Goal: Book appointment/travel/reservation: Book appointment/travel/reservation

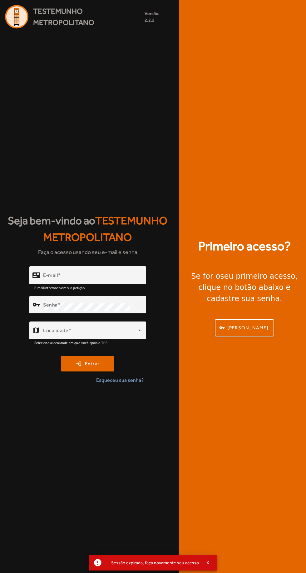
click at [127, 281] on input "E-mail" at bounding box center [92, 277] width 98 height 7
type input "**********"
click at [61, 356] on button "login Entrar" at bounding box center [87, 364] width 53 height 16
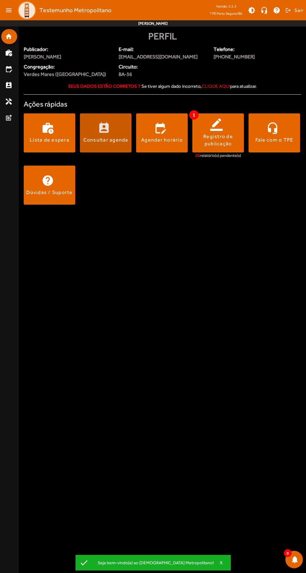
click at [105, 136] on span at bounding box center [106, 132] width 52 height 15
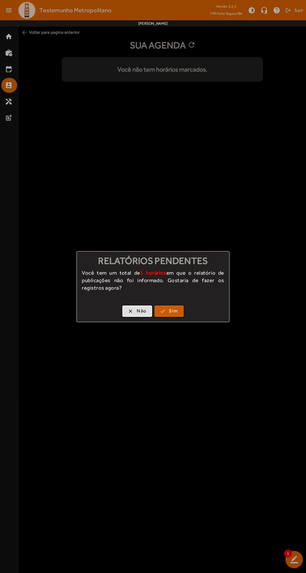
click at [175, 311] on span "Sim" at bounding box center [173, 310] width 9 height 7
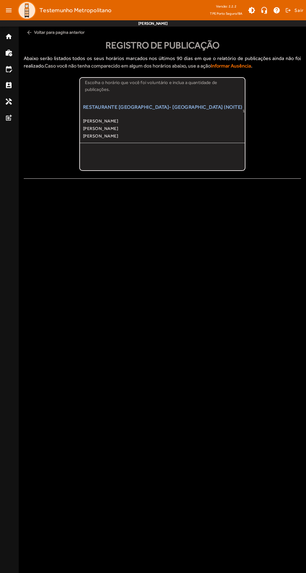
click at [156, 135] on span "[PERSON_NAME]" at bounding box center [162, 135] width 159 height 7
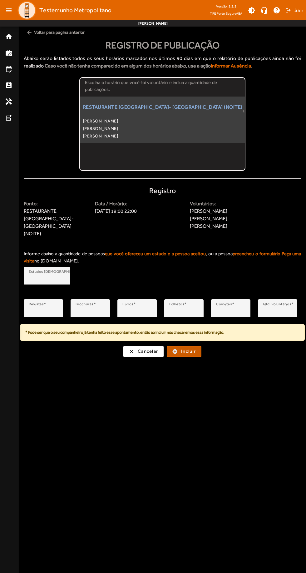
click at [192, 348] on span "Incluir" at bounding box center [188, 351] width 15 height 7
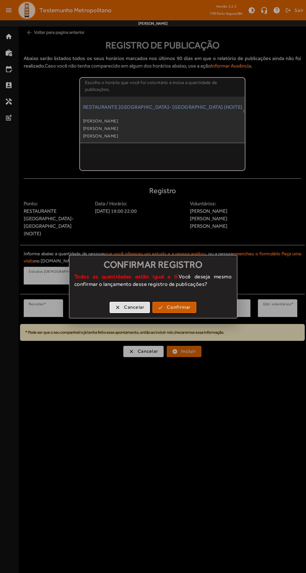
click at [184, 306] on span "Confirmar" at bounding box center [179, 307] width 24 height 7
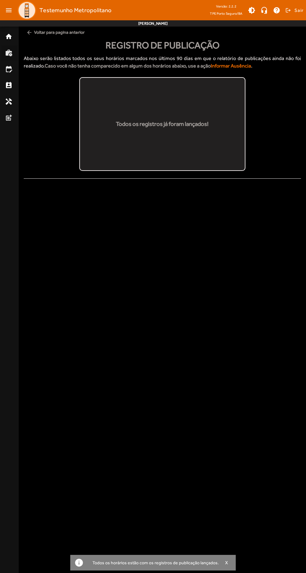
click at [9, 50] on mat-icon "work_history" at bounding box center [8, 52] width 7 height 7
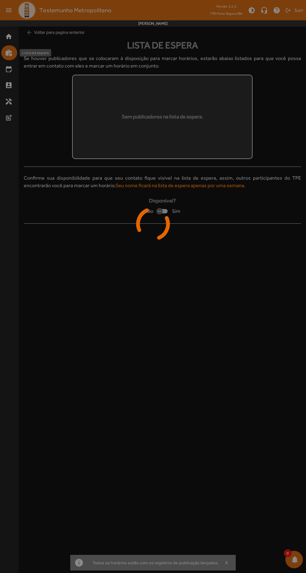
click at [15, 36] on link "home" at bounding box center [11, 36] width 12 height 7
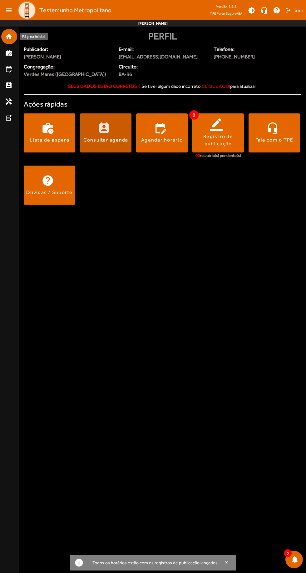
click at [100, 133] on span at bounding box center [106, 132] width 52 height 15
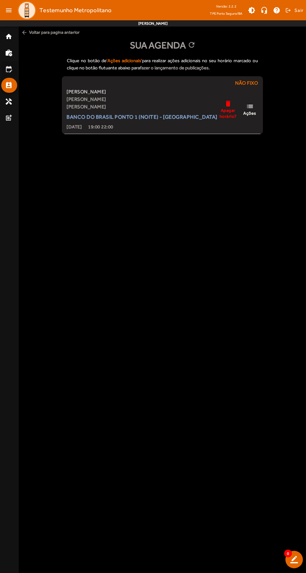
click at [9, 70] on mat-icon "edit_calendar" at bounding box center [8, 68] width 7 height 7
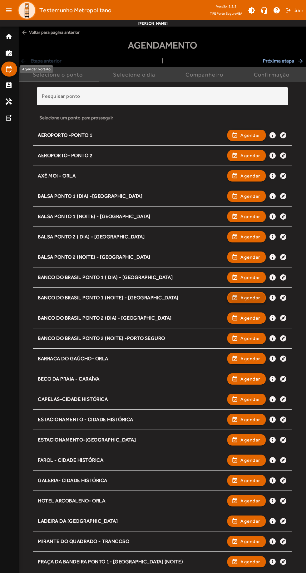
click at [253, 300] on span "Agendar" at bounding box center [251, 297] width 20 height 7
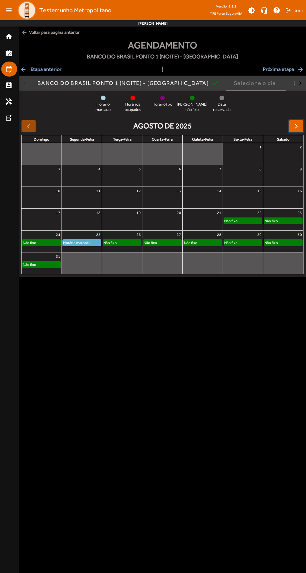
click at [296, 127] on span "button" at bounding box center [296, 125] width 7 height 7
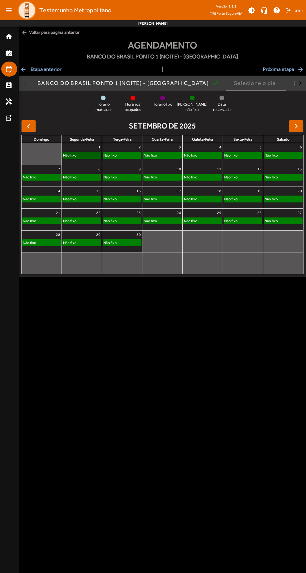
click at [84, 154] on link "Não fixo" at bounding box center [81, 155] width 39 height 7
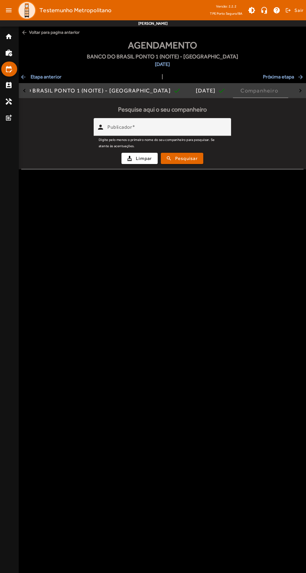
click at [209, 129] on input "Publicador" at bounding box center [166, 129] width 119 height 7
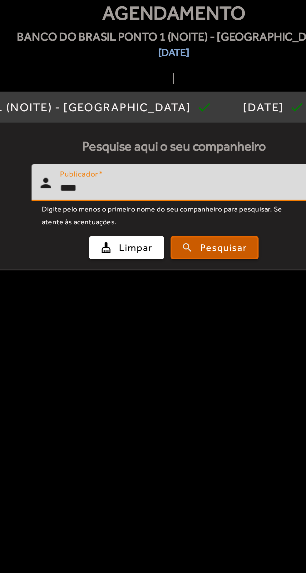
type input "****"
click at [189, 157] on span "Pesquisar" at bounding box center [186, 158] width 22 height 7
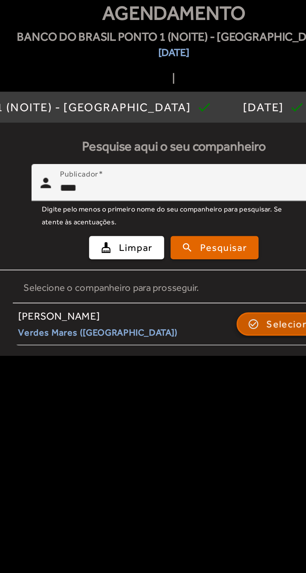
click at [213, 195] on span "Selecionar" at bounding box center [219, 195] width 25 height 7
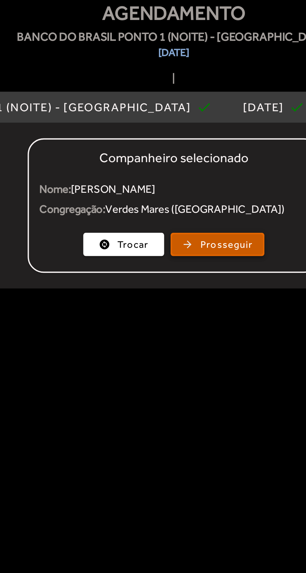
click at [191, 159] on span "Prosseguir" at bounding box center [187, 156] width 25 height 7
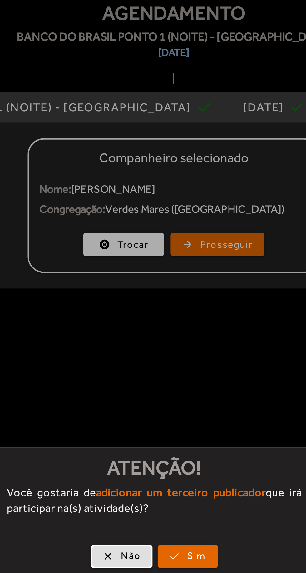
click at [169, 301] on div "clear Não check Sim" at bounding box center [153, 308] width 152 height 19
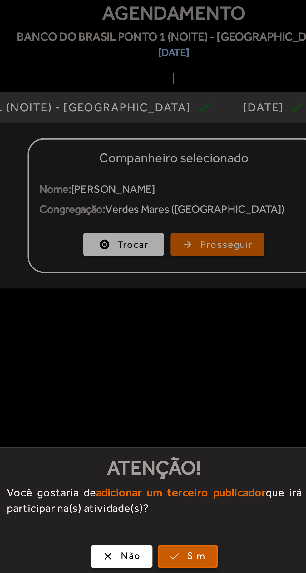
click at [174, 307] on span "Sim" at bounding box center [173, 307] width 9 height 7
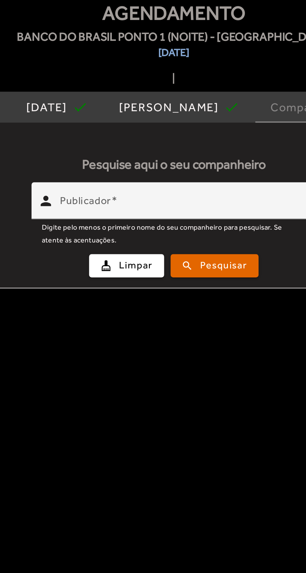
click at [200, 136] on input "Publicador" at bounding box center [166, 138] width 119 height 7
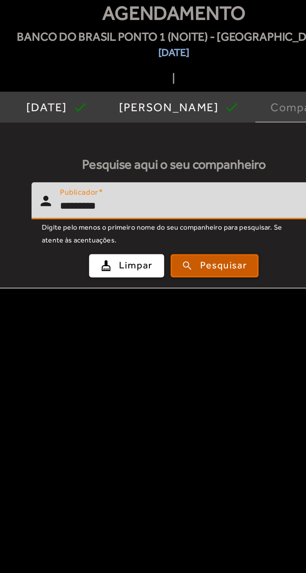
type input "*********"
click at [185, 169] on span "Pesquisar" at bounding box center [186, 166] width 22 height 7
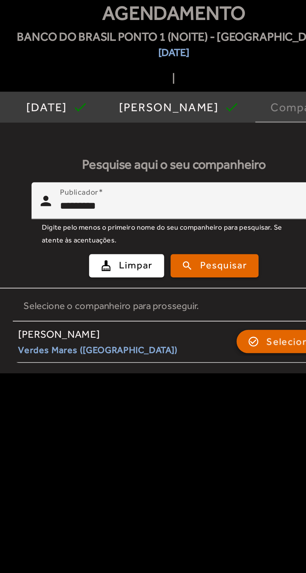
click at [201, 204] on span "button" at bounding box center [215, 203] width 44 height 15
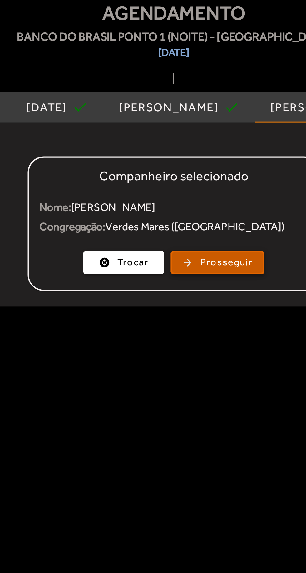
click at [174, 168] on span "button" at bounding box center [184, 165] width 44 height 15
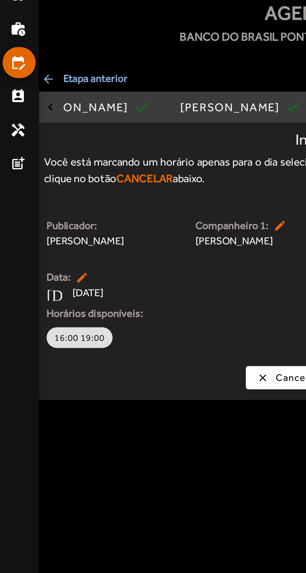
click at [52, 78] on span "arrow_back Etapa anterior" at bounding box center [41, 76] width 42 height 7
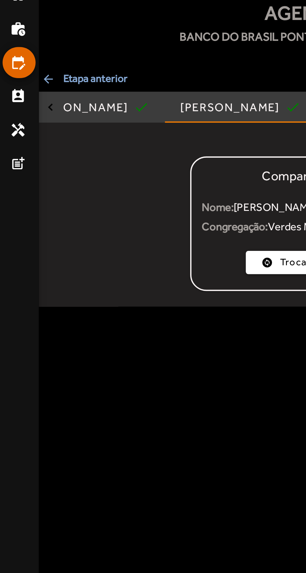
click at [58, 77] on span "arrow_back Etapa anterior" at bounding box center [41, 76] width 42 height 7
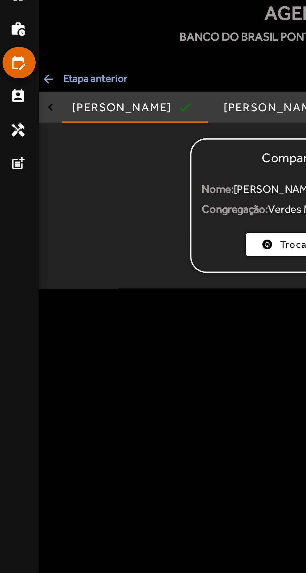
click at [41, 79] on span "arrow_back Etapa anterior" at bounding box center [41, 76] width 42 height 7
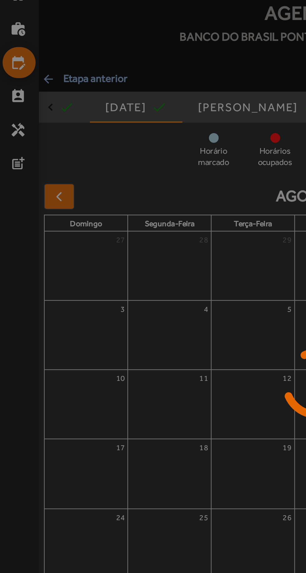
click at [50, 84] on div at bounding box center [153, 286] width 306 height 573
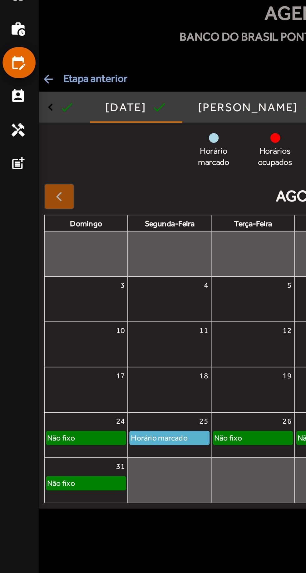
click at [50, 75] on span "arrow_back Etapa anterior" at bounding box center [41, 76] width 42 height 7
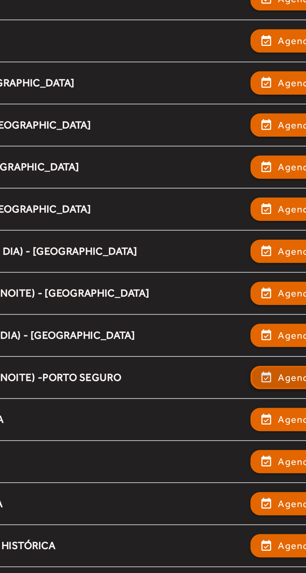
click at [243, 353] on span "Agendar" at bounding box center [251, 354] width 20 height 7
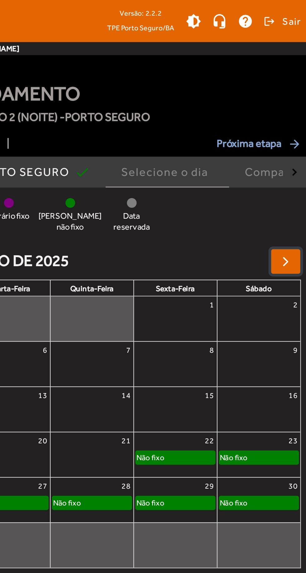
click at [293, 131] on button "button" at bounding box center [296, 126] width 15 height 12
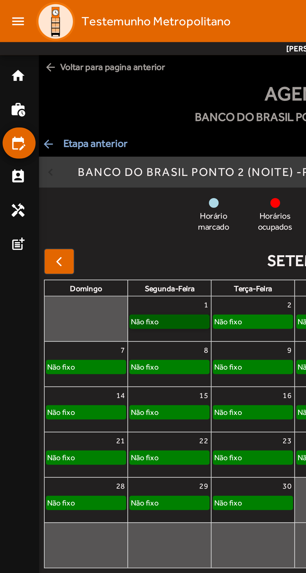
click at [93, 155] on link "Não fixo" at bounding box center [81, 155] width 39 height 7
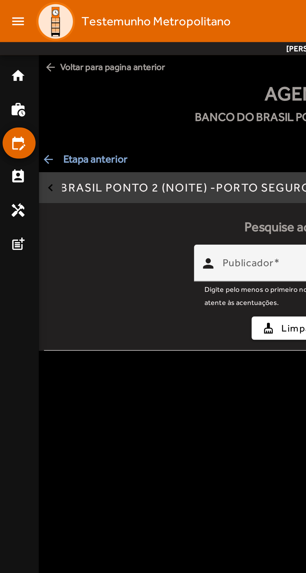
click at [108, 130] on mat-label "Publicador" at bounding box center [119, 127] width 25 height 6
click at [108, 130] on input "Publicador" at bounding box center [166, 129] width 119 height 7
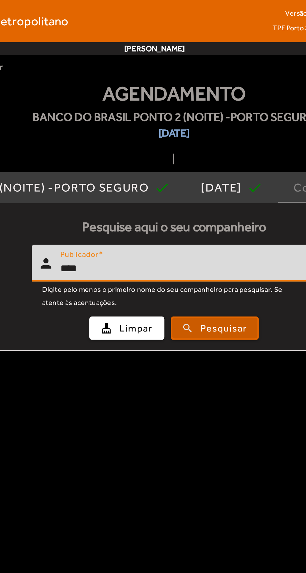
type input "****"
click at [188, 159] on span "Pesquisar" at bounding box center [186, 158] width 22 height 7
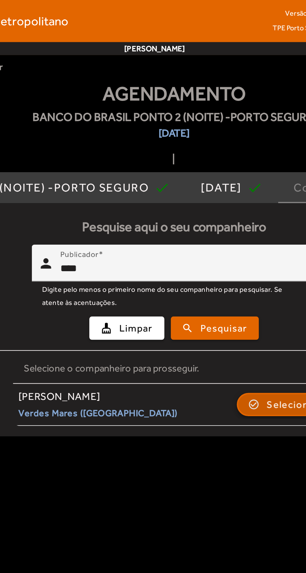
click at [213, 194] on span "Selecionar" at bounding box center [219, 195] width 25 height 7
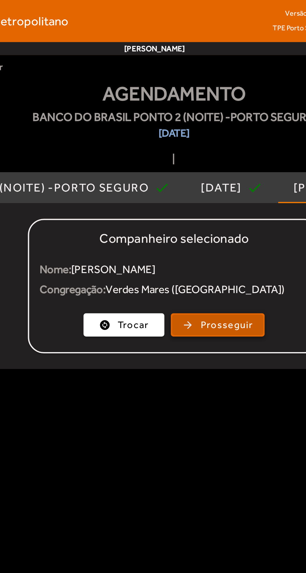
click at [195, 152] on span "button" at bounding box center [184, 156] width 44 height 15
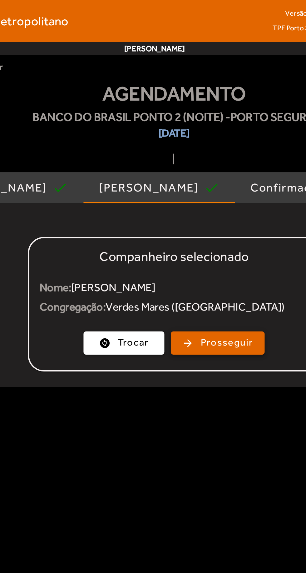
click at [193, 169] on span "button" at bounding box center [184, 165] width 44 height 15
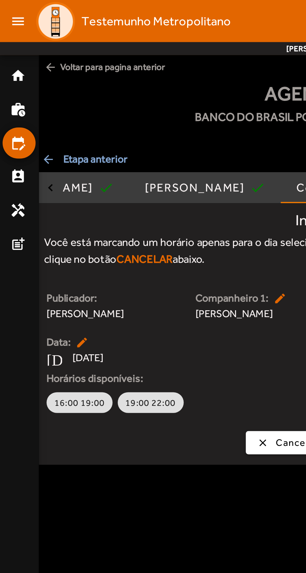
click at [81, 198] on button "19:00 22:00" at bounding box center [73, 194] width 32 height 10
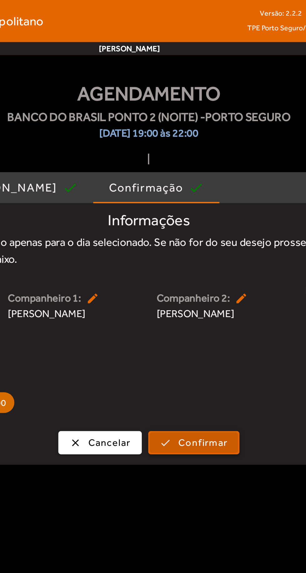
click at [201, 216] on span "submit" at bounding box center [184, 213] width 42 height 15
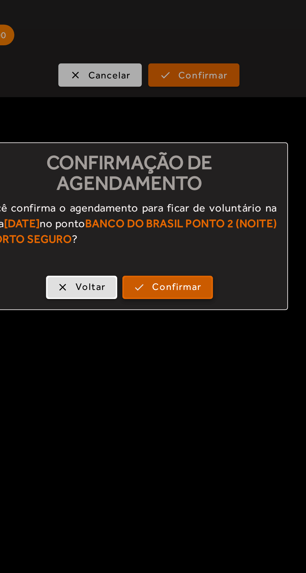
click at [186, 314] on span "Confirmar" at bounding box center [176, 315] width 24 height 7
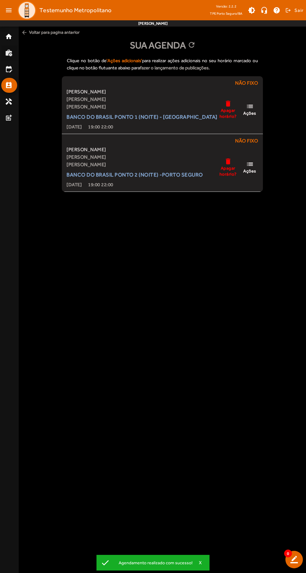
click at [11, 52] on mat-icon "work_history" at bounding box center [8, 52] width 7 height 7
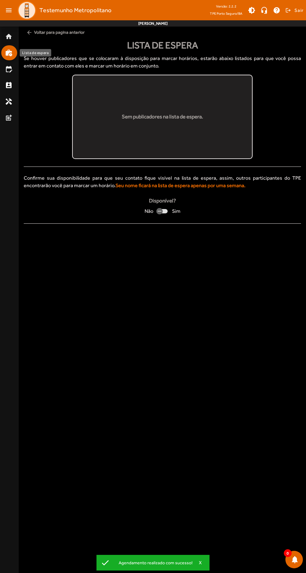
click at [13, 39] on link "home" at bounding box center [11, 36] width 12 height 7
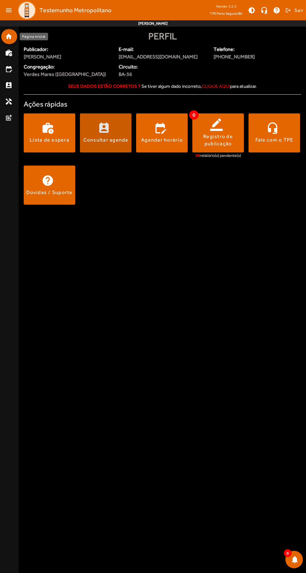
click at [109, 138] on div "Consultar agenda" at bounding box center [105, 140] width 45 height 7
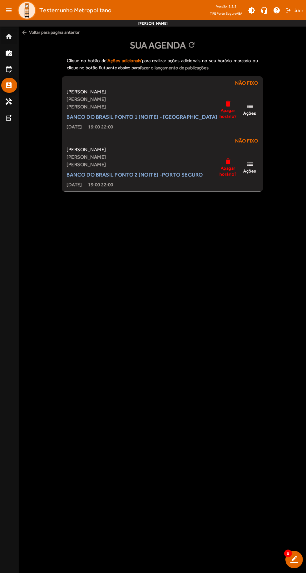
click at [11, 37] on mat-icon "home" at bounding box center [8, 36] width 7 height 7
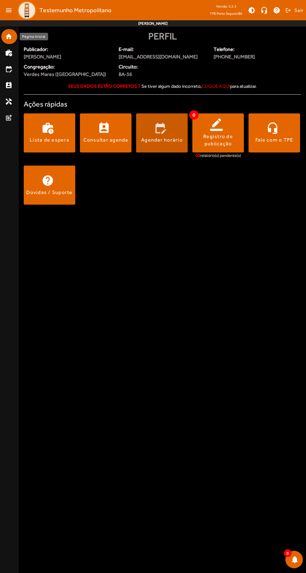
click at [156, 151] on span at bounding box center [162, 132] width 52 height 39
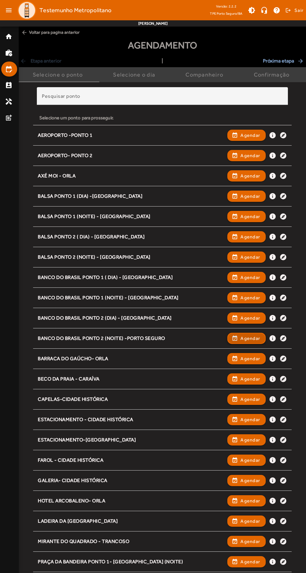
click at [252, 339] on span "Agendar" at bounding box center [251, 338] width 20 height 7
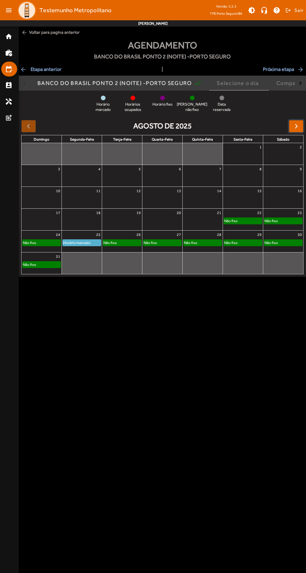
click at [296, 124] on span "button" at bounding box center [296, 125] width 7 height 7
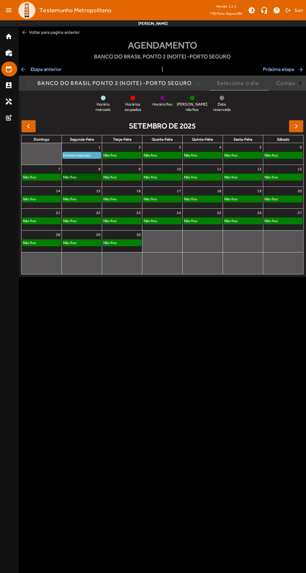
click at [92, 174] on link "Não fixo" at bounding box center [81, 177] width 39 height 7
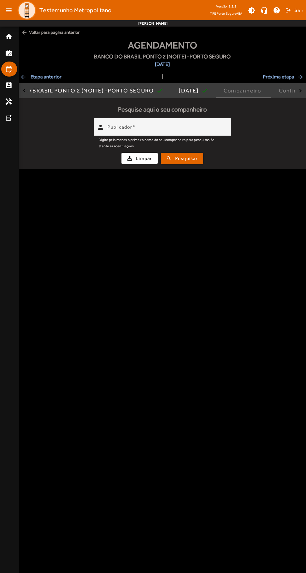
click at [207, 132] on input "Publicador" at bounding box center [166, 129] width 119 height 7
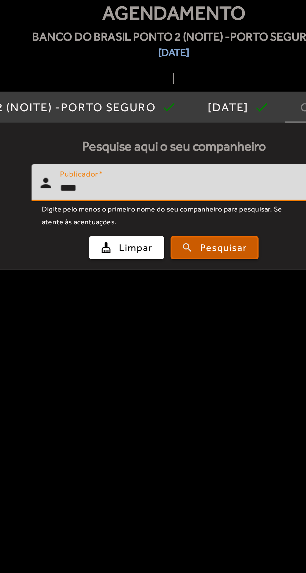
type input "****"
click at [199, 161] on span "submit" at bounding box center [182, 158] width 41 height 15
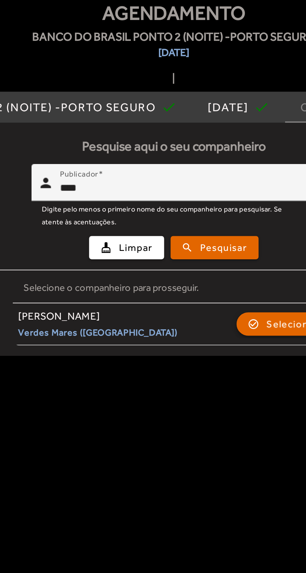
click at [212, 196] on span "Selecionar" at bounding box center [219, 195] width 25 height 7
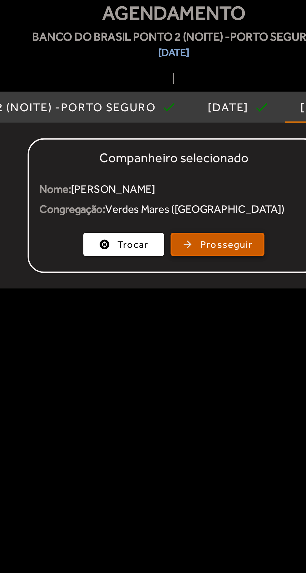
click at [201, 156] on span "button" at bounding box center [184, 156] width 44 height 15
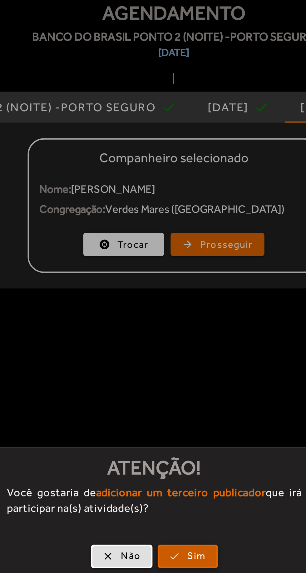
click at [173, 307] on span "Sim" at bounding box center [173, 307] width 9 height 7
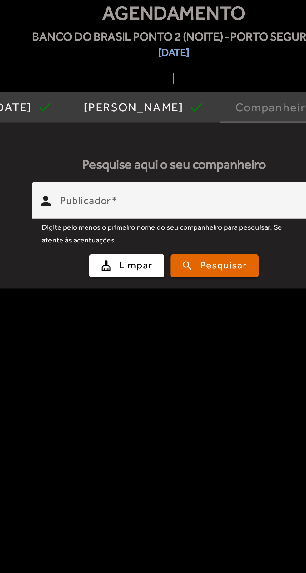
click at [202, 136] on input "Publicador" at bounding box center [166, 138] width 119 height 7
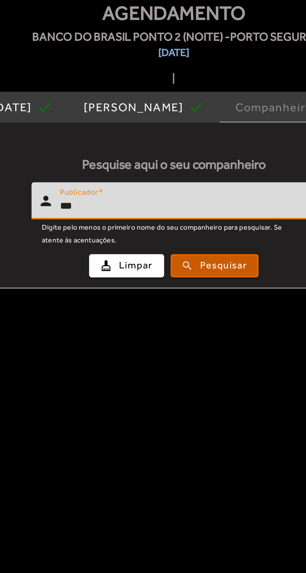
type input "***"
click at [185, 167] on span "Pesquisar" at bounding box center [186, 166] width 22 height 7
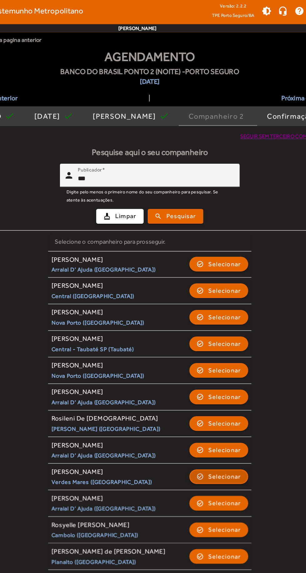
click at [221, 365] on span "Selecionar" at bounding box center [219, 365] width 25 height 7
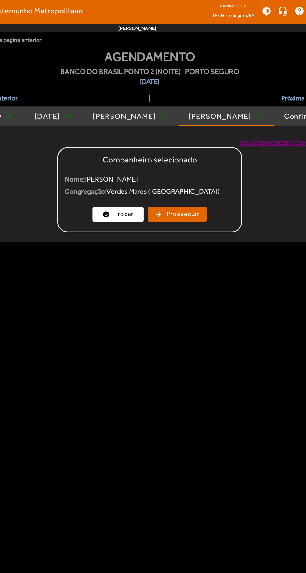
click at [188, 171] on mat-card-actions "change_circle Trocar arrow_forward Prosseguir" at bounding box center [162, 165] width 140 height 16
click at [194, 164] on span "Prosseguir" at bounding box center [187, 165] width 25 height 7
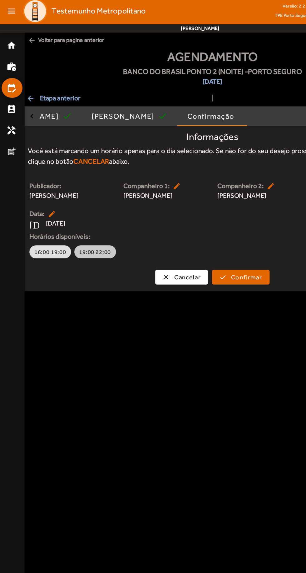
click at [75, 194] on span "19:00 22:00" at bounding box center [73, 194] width 24 height 6
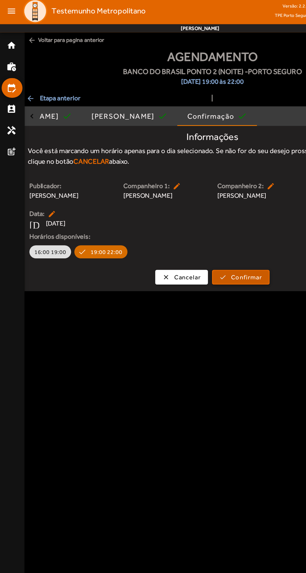
click at [193, 214] on span "Confirmar" at bounding box center [189, 213] width 24 height 7
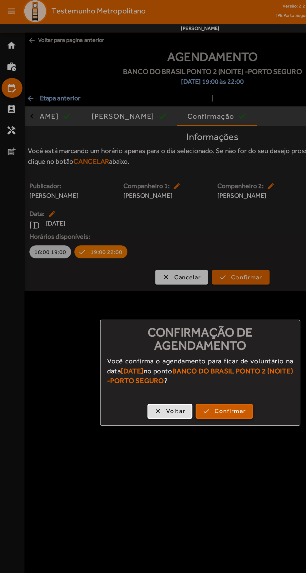
click at [176, 320] on span "Confirmar" at bounding box center [176, 315] width 24 height 7
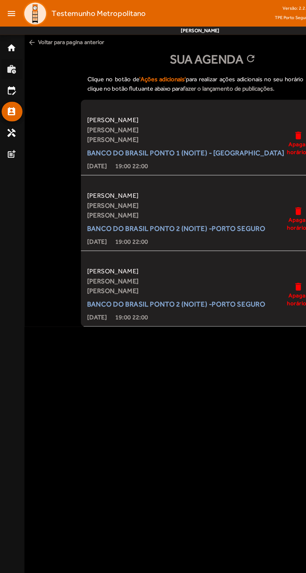
click at [7, 51] on mat-icon "work_history" at bounding box center [8, 52] width 7 height 7
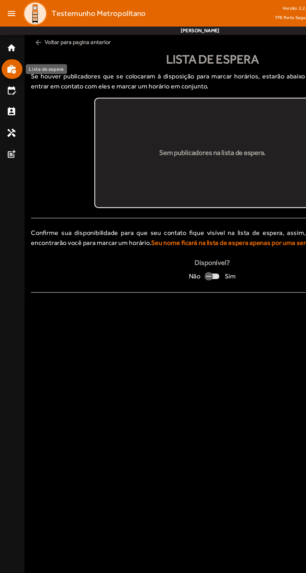
click at [6, 36] on mat-icon "home" at bounding box center [8, 36] width 7 height 7
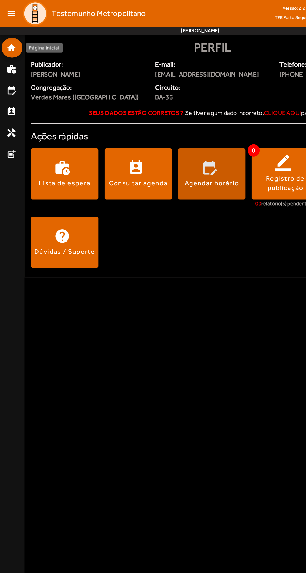
click at [174, 122] on span at bounding box center [162, 132] width 52 height 39
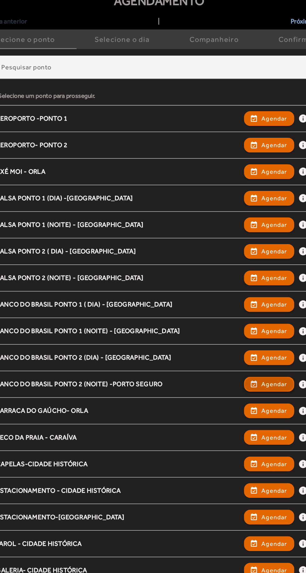
click at [241, 337] on span "Agendar" at bounding box center [251, 338] width 20 height 7
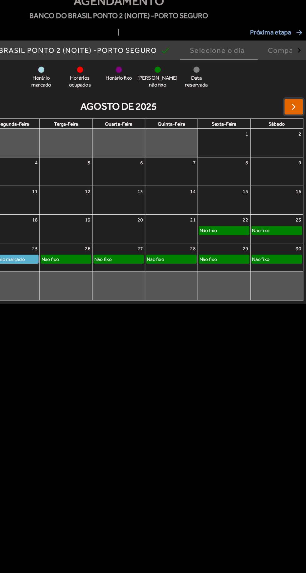
click at [291, 128] on button "button" at bounding box center [296, 126] width 15 height 12
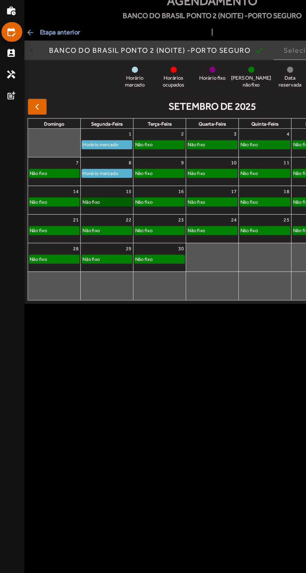
click at [86, 196] on link "Não fixo" at bounding box center [81, 199] width 39 height 7
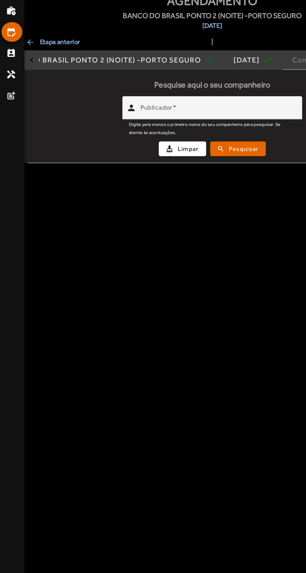
click at [191, 118] on div "Publicador" at bounding box center [166, 127] width 119 height 18
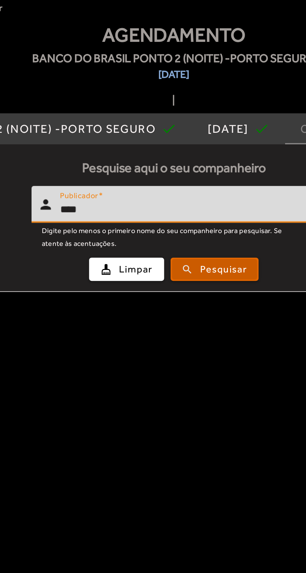
type input "****"
click at [193, 159] on span "Pesquisar" at bounding box center [186, 158] width 22 height 7
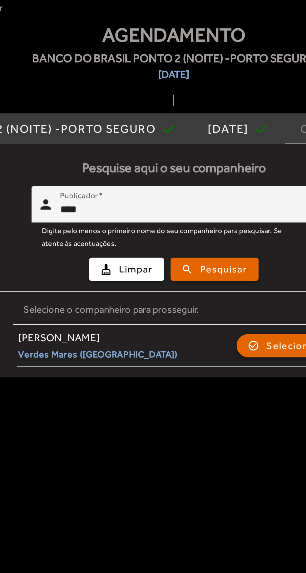
click at [212, 197] on span "Selecionar" at bounding box center [219, 195] width 25 height 7
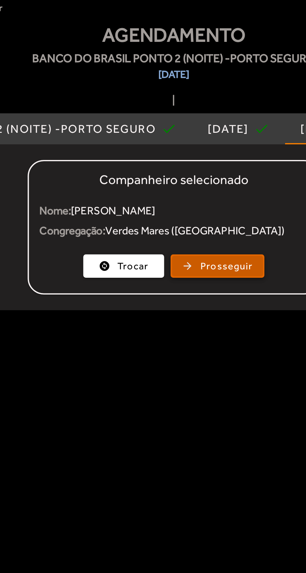
click at [196, 158] on span "Prosseguir" at bounding box center [187, 156] width 25 height 7
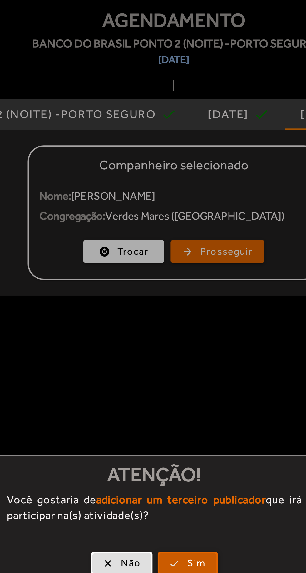
click at [176, 305] on span "Sim" at bounding box center [173, 307] width 9 height 7
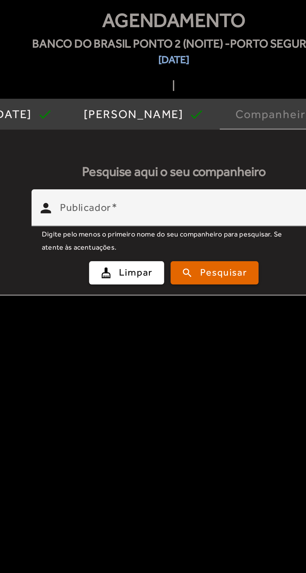
click at [185, 139] on input "Publicador" at bounding box center [166, 138] width 119 height 7
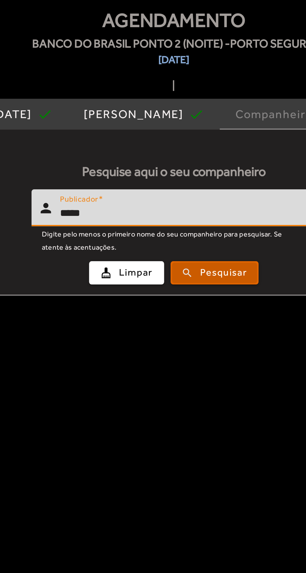
type input "*****"
click at [187, 165] on span "Pesquisar" at bounding box center [186, 166] width 22 height 7
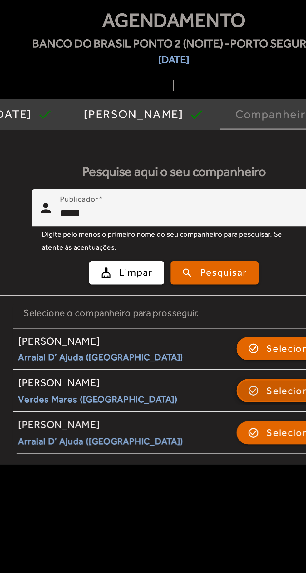
click at [209, 222] on span "Selecionar" at bounding box center [219, 223] width 25 height 7
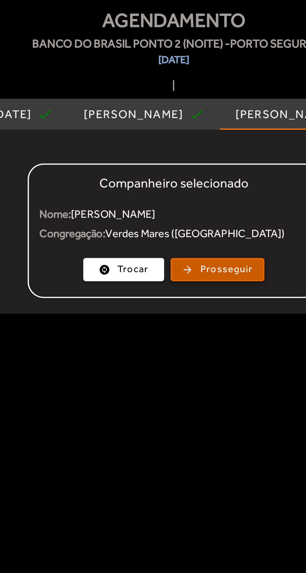
click at [188, 167] on span "Prosseguir" at bounding box center [187, 165] width 25 height 7
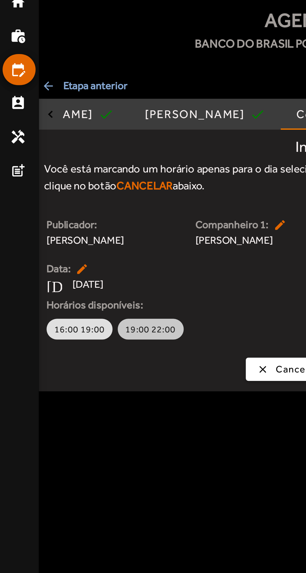
click at [76, 194] on span "19:00 22:00" at bounding box center [73, 194] width 24 height 6
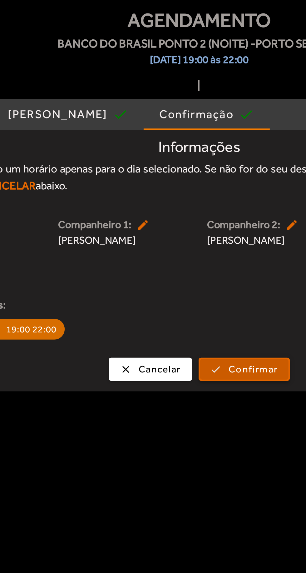
click at [187, 216] on span "Confirmar" at bounding box center [189, 213] width 24 height 7
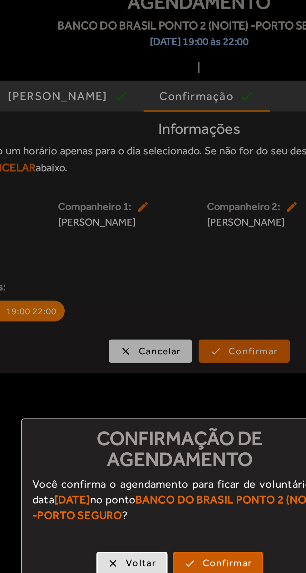
click at [173, 317] on span "Confirmar" at bounding box center [176, 315] width 24 height 7
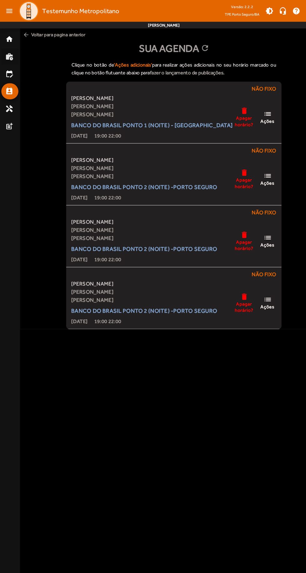
click at [8, 52] on mat-icon "work_history" at bounding box center [8, 52] width 7 height 7
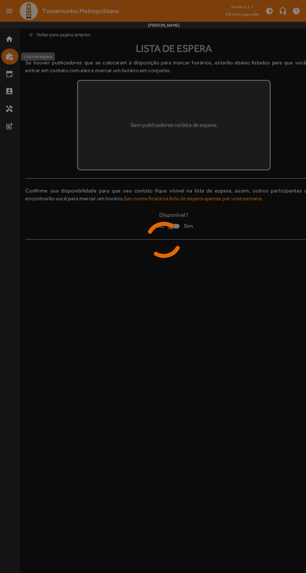
click at [6, 35] on div at bounding box center [153, 286] width 306 height 573
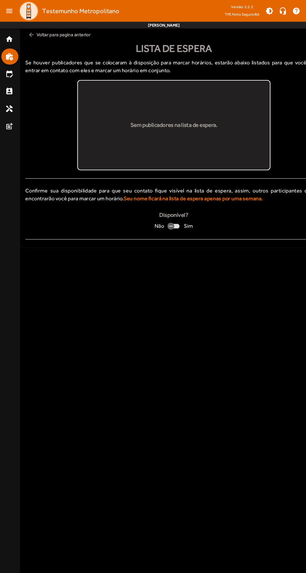
click at [5, 35] on mat-icon "home" at bounding box center [8, 36] width 7 height 7
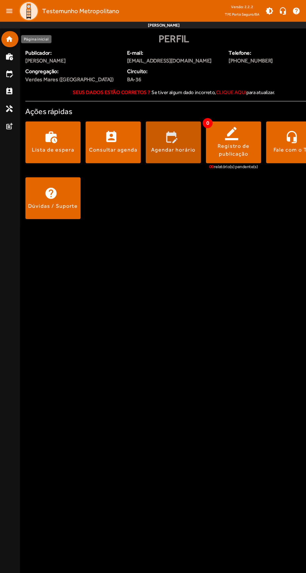
click at [167, 143] on div "Agendar horário" at bounding box center [162, 140] width 42 height 7
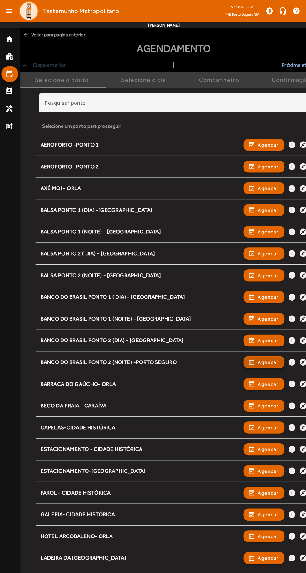
click at [250, 337] on span "Agendar" at bounding box center [251, 338] width 20 height 7
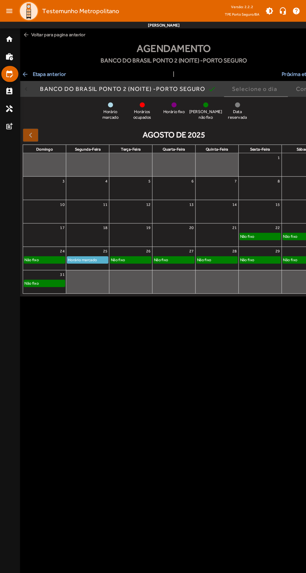
click at [266, 130] on div "agosto de 2025" at bounding box center [162, 126] width 282 height 12
click at [261, 119] on full-calendar "agosto de 2025 domingo segunda-feira terça-feira quarta-feira quinta-feira sext…" at bounding box center [162, 196] width 287 height 159
click at [275, 67] on span "Próxima etapa arrow_forward" at bounding box center [284, 69] width 42 height 7
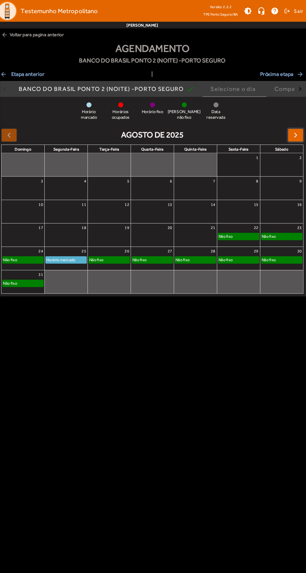
click at [297, 126] on span "button" at bounding box center [296, 125] width 7 height 7
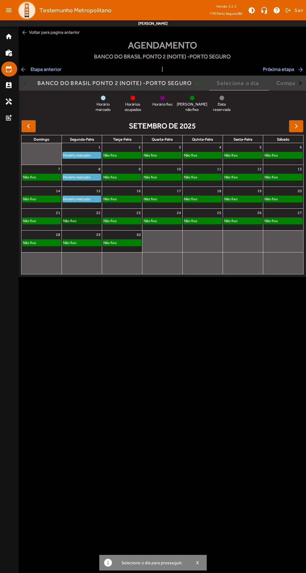
click at [83, 217] on link "Não fixo" at bounding box center [81, 220] width 39 height 7
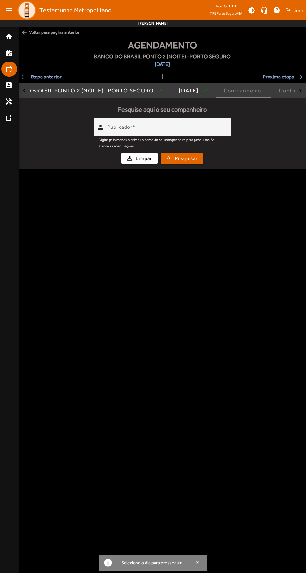
click at [182, 127] on input "Publicador" at bounding box center [166, 129] width 119 height 7
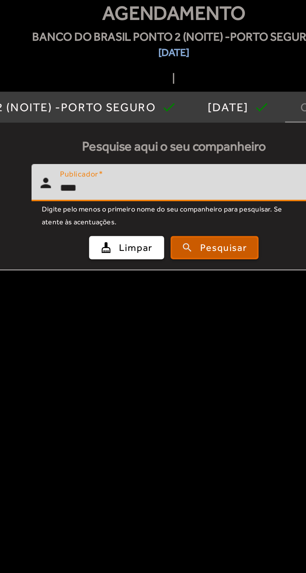
type input "****"
click at [187, 159] on span "Pesquisar" at bounding box center [186, 158] width 22 height 7
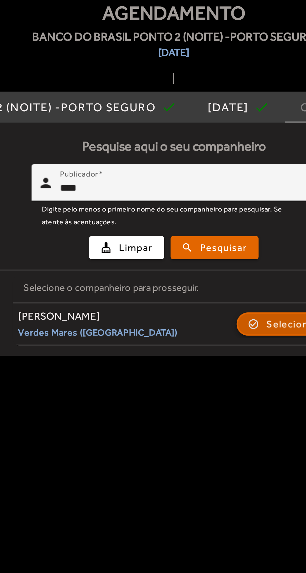
click at [215, 190] on button "check_circle_outline Selecionar" at bounding box center [215, 195] width 45 height 11
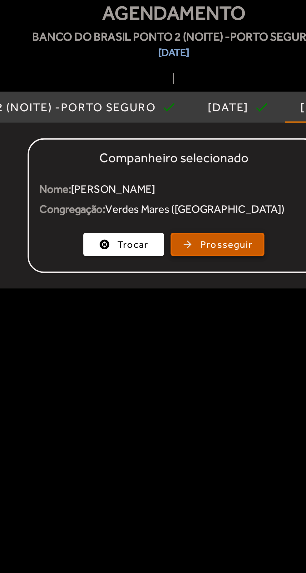
click at [196, 160] on span "Prosseguir" at bounding box center [187, 156] width 25 height 7
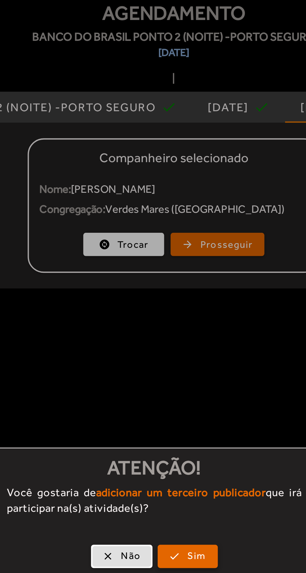
click at [173, 308] on span "Sim" at bounding box center [173, 307] width 9 height 7
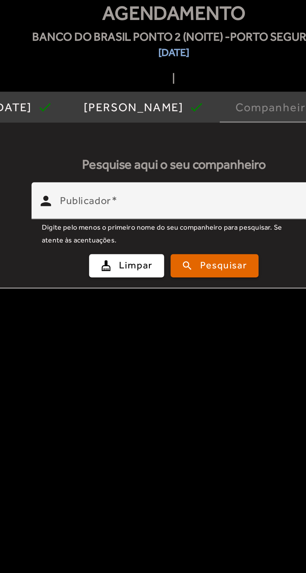
click at [194, 135] on input "Publicador" at bounding box center [166, 138] width 119 height 7
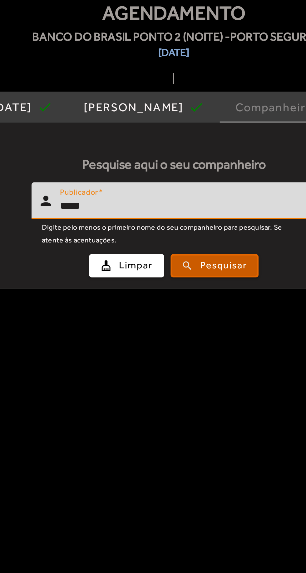
type input "*****"
click at [182, 167] on span "Pesquisar" at bounding box center [186, 166] width 22 height 7
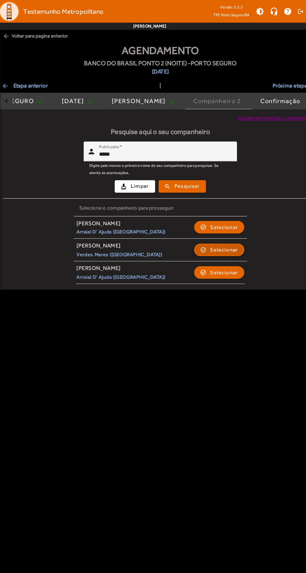
click at [224, 224] on span "Selecionar" at bounding box center [219, 223] width 25 height 7
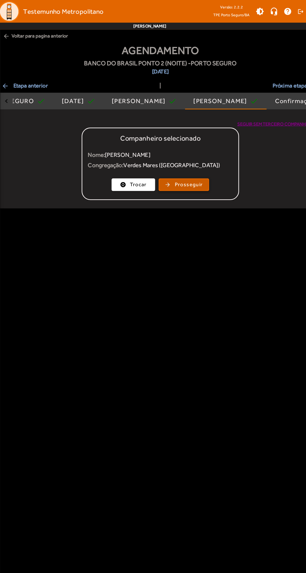
click at [188, 165] on span "Prosseguir" at bounding box center [187, 165] width 25 height 7
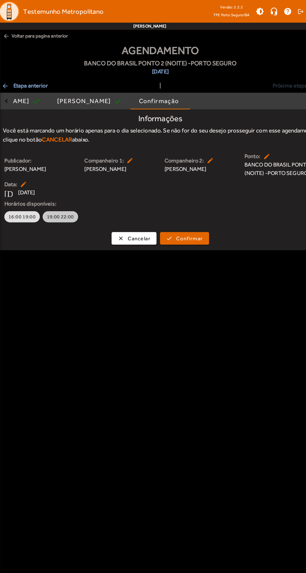
click at [79, 194] on span "19:00 22:00" at bounding box center [73, 194] width 24 height 6
click at [198, 212] on span "Confirmar" at bounding box center [189, 213] width 24 height 7
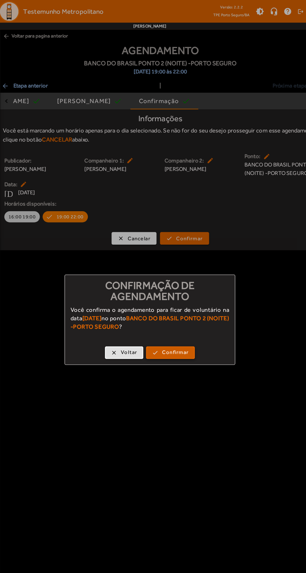
click at [180, 314] on span "Confirmar" at bounding box center [176, 315] width 24 height 7
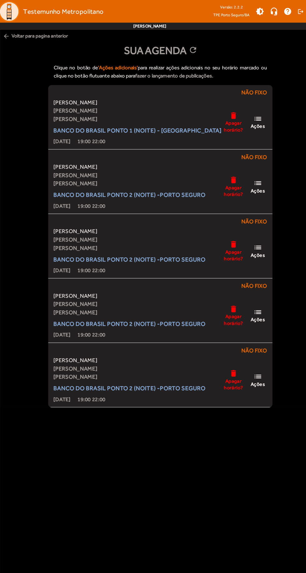
click at [28, 31] on span "arrow_back Voltar para pagina anterior" at bounding box center [162, 33] width 287 height 12
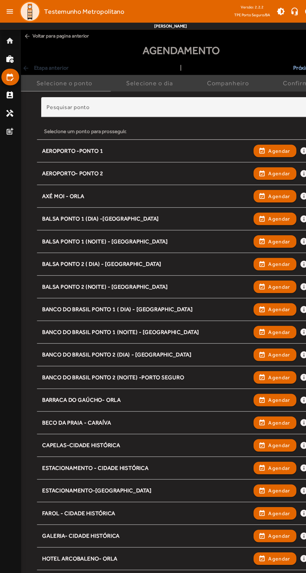
click at [12, 37] on mat-icon "home" at bounding box center [8, 36] width 7 height 7
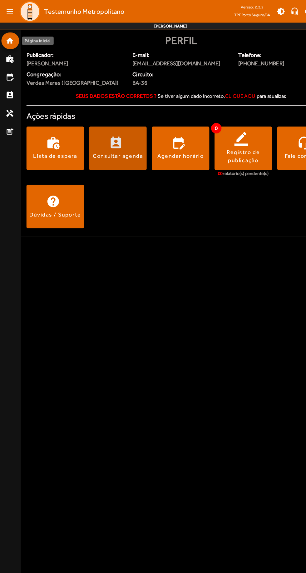
click at [115, 129] on span at bounding box center [106, 132] width 52 height 15
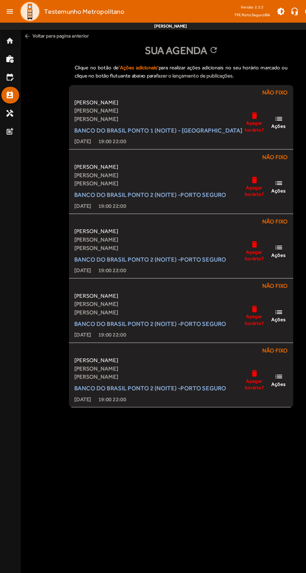
click at [6, 38] on mat-icon "home" at bounding box center [8, 36] width 7 height 7
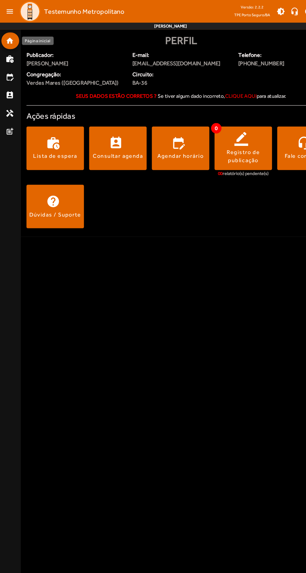
click at [155, 122] on span at bounding box center [162, 132] width 52 height 39
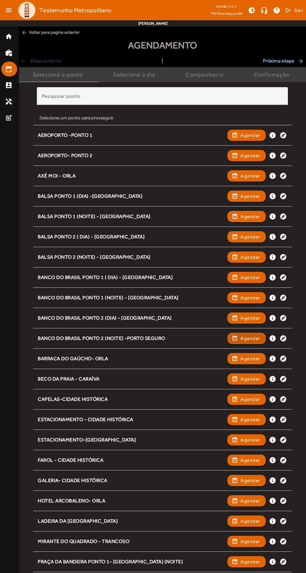
click at [250, 340] on span "Agendar" at bounding box center [251, 338] width 20 height 7
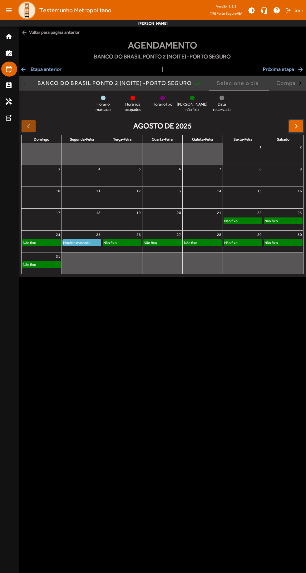
click at [300, 130] on button "button" at bounding box center [296, 126] width 15 height 12
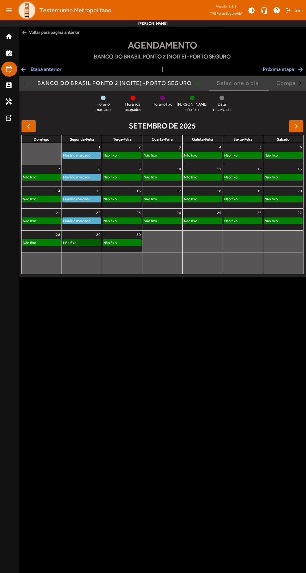
click at [84, 243] on link "Não fixo" at bounding box center [81, 242] width 39 height 7
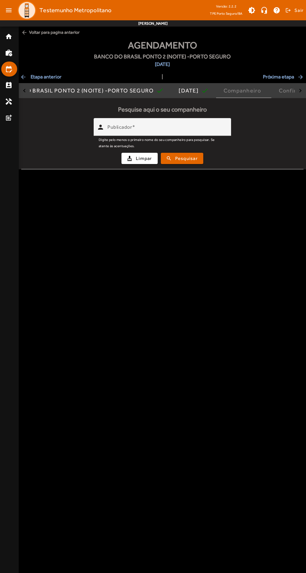
click at [221, 128] on input "Publicador" at bounding box center [166, 129] width 119 height 7
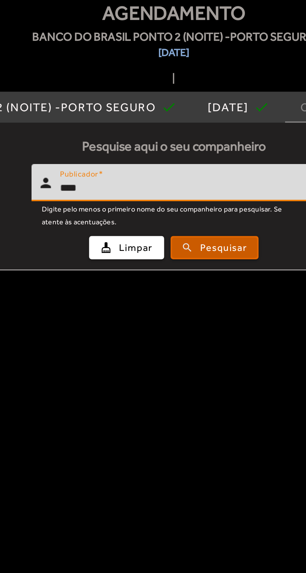
type input "****"
click at [190, 155] on span "Pesquisar" at bounding box center [186, 158] width 22 height 7
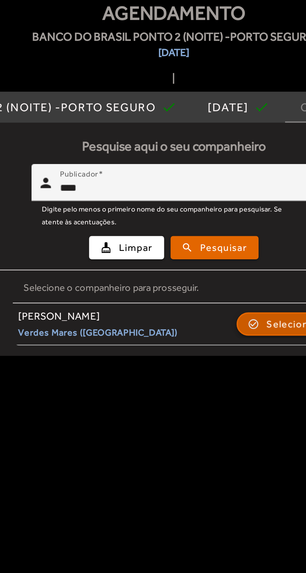
click at [210, 194] on span "Selecionar" at bounding box center [219, 195] width 25 height 7
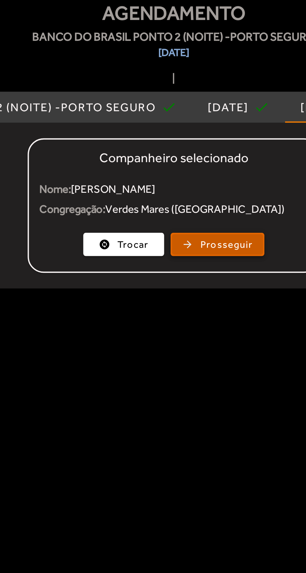
click at [188, 154] on span "Prosseguir" at bounding box center [187, 156] width 25 height 7
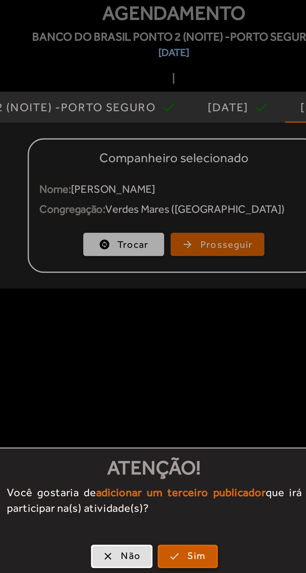
click at [172, 311] on span "button" at bounding box center [169, 307] width 28 height 15
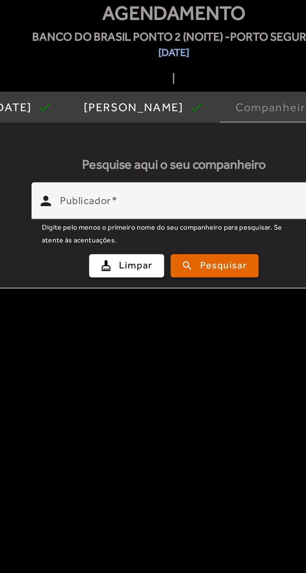
click at [226, 140] on div at bounding box center [226, 140] width 0 height 0
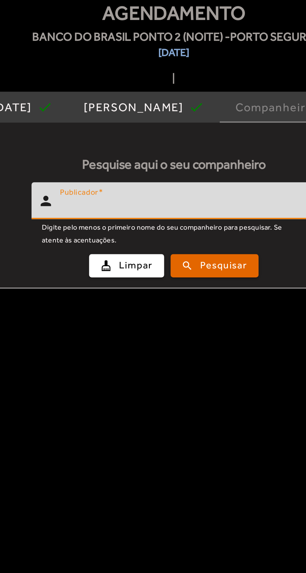
click at [201, 141] on input "Publicador" at bounding box center [166, 138] width 119 height 7
click at [185, 164] on span "Pesquisar" at bounding box center [186, 166] width 22 height 7
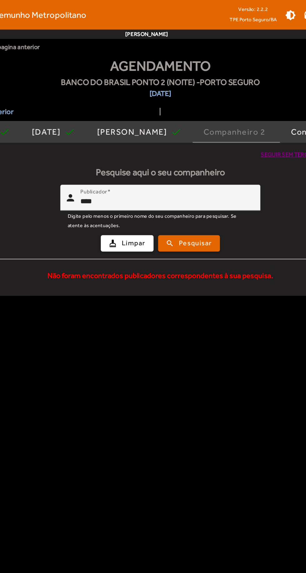
click at [204, 137] on input "****" at bounding box center [166, 138] width 119 height 7
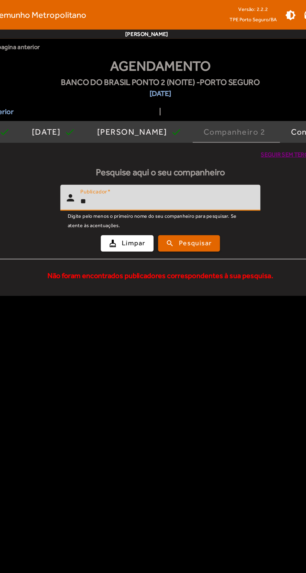
type input "*"
type input "***"
click at [189, 166] on span "Pesquisar" at bounding box center [186, 166] width 22 height 7
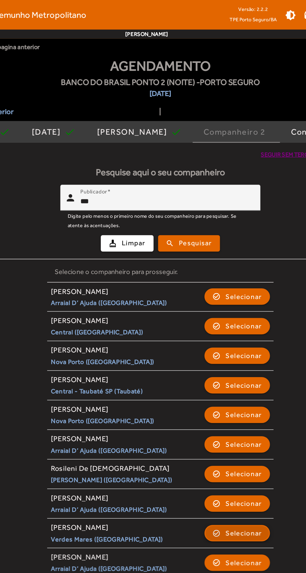
click at [220, 369] on span "button" at bounding box center [215, 366] width 44 height 15
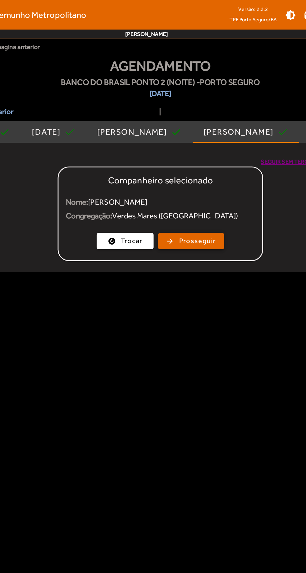
click at [197, 163] on span "Prosseguir" at bounding box center [187, 165] width 25 height 7
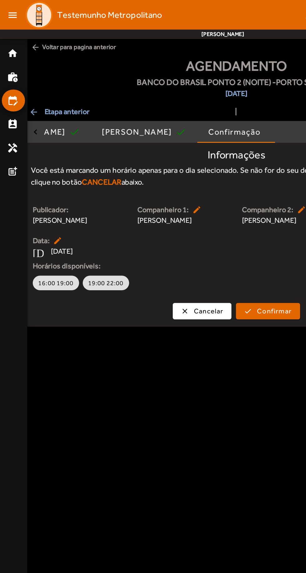
click at [77, 190] on button "19:00 22:00" at bounding box center [73, 194] width 32 height 10
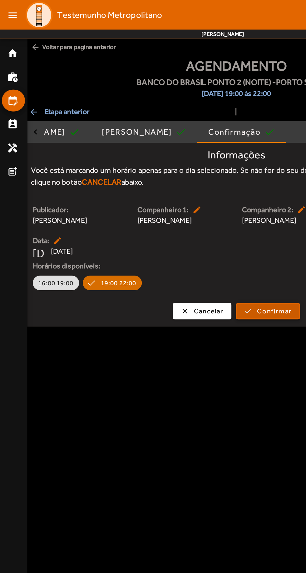
click at [182, 216] on span "Confirmar" at bounding box center [189, 213] width 24 height 7
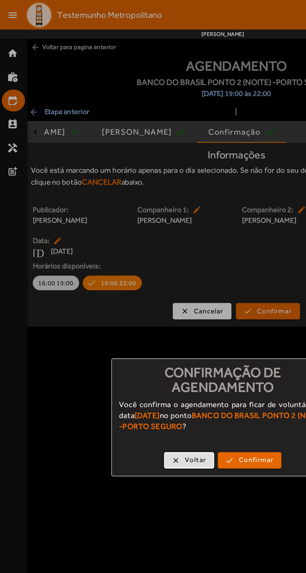
click at [178, 322] on button "check Confirmar" at bounding box center [172, 316] width 44 height 11
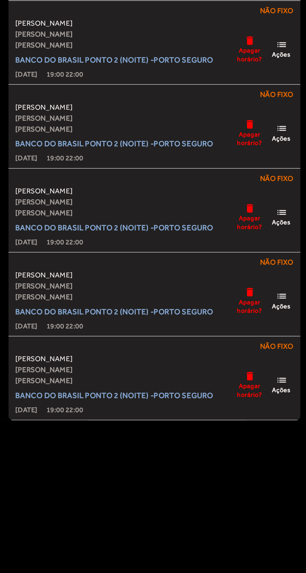
click at [202, 487] on body "menu Testemunho Metropolitano Versão: 2.2.2 TPE Porto Seguro/BA brightness_medi…" at bounding box center [153, 286] width 306 height 573
click at [213, 475] on body "menu Testemunho Metropolitano Versão: 2.2.2 TPE Porto Seguro/BA brightness_medi…" at bounding box center [153, 286] width 306 height 573
